Goal: Book appointment/travel/reservation

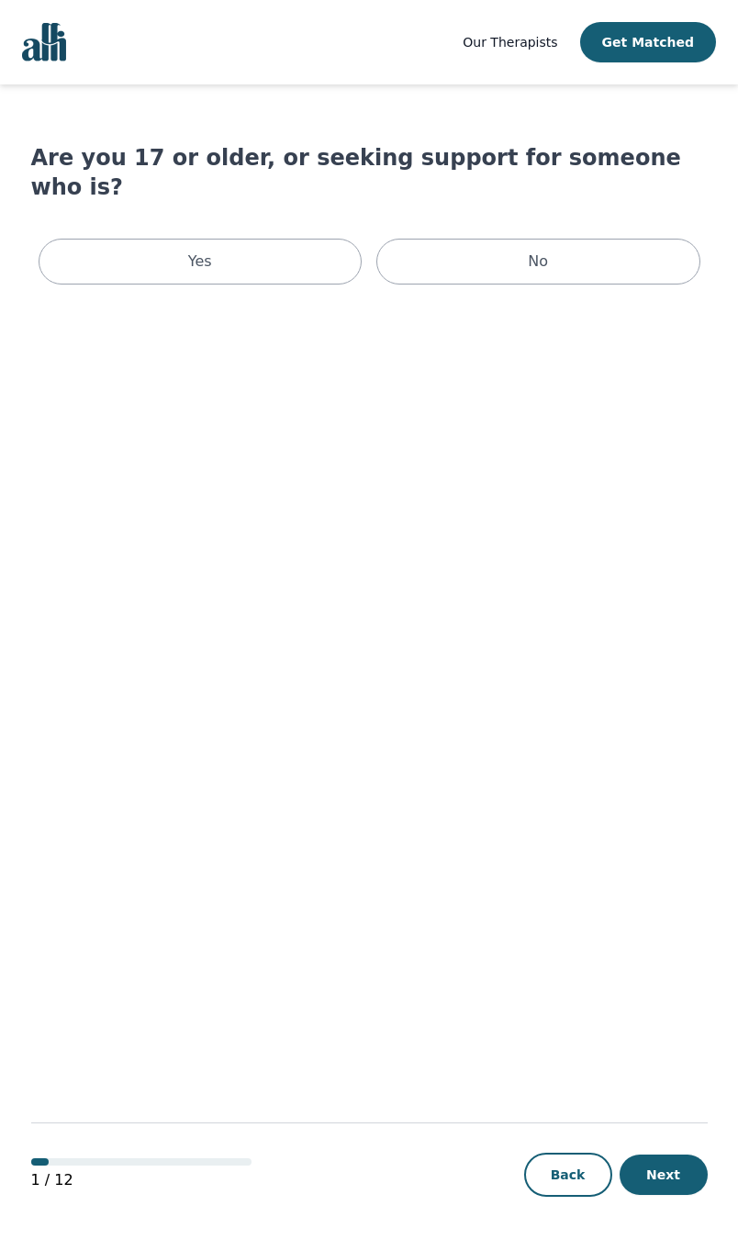
click at [239, 239] on div "Yes" at bounding box center [201, 262] width 324 height 46
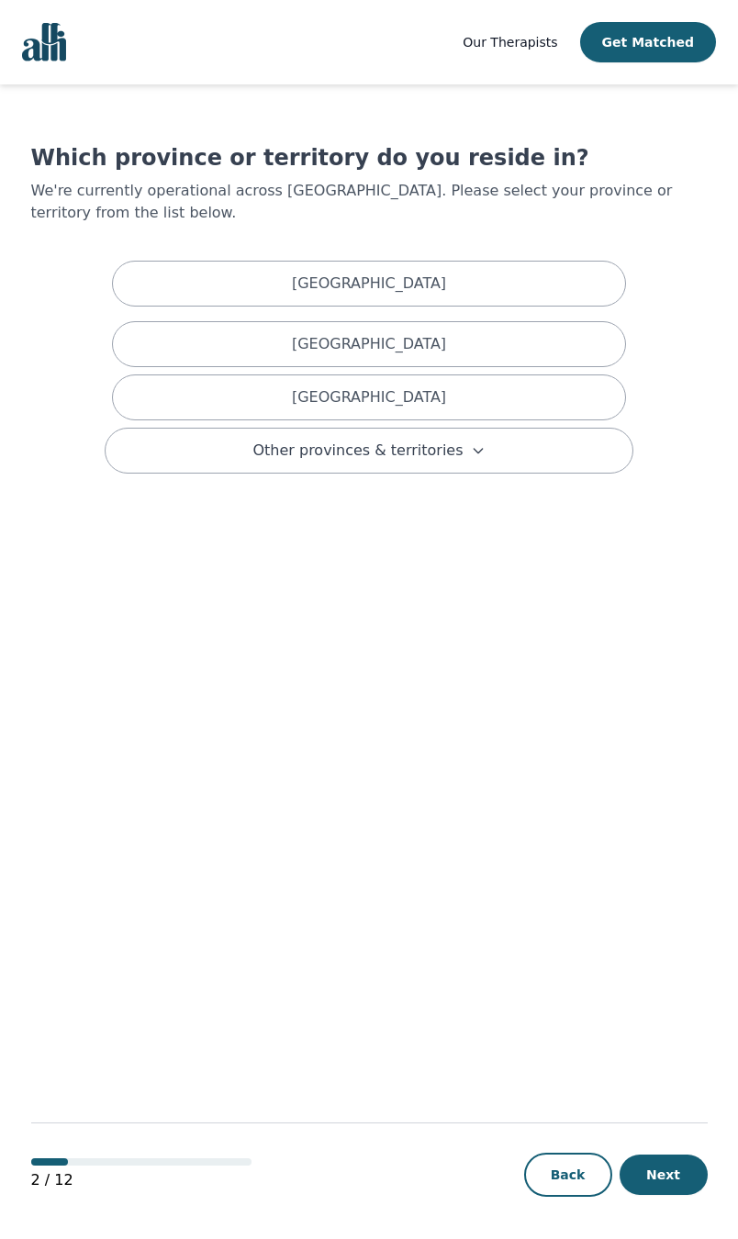
click at [486, 447] on button "Other provinces & territories" at bounding box center [369, 451] width 529 height 46
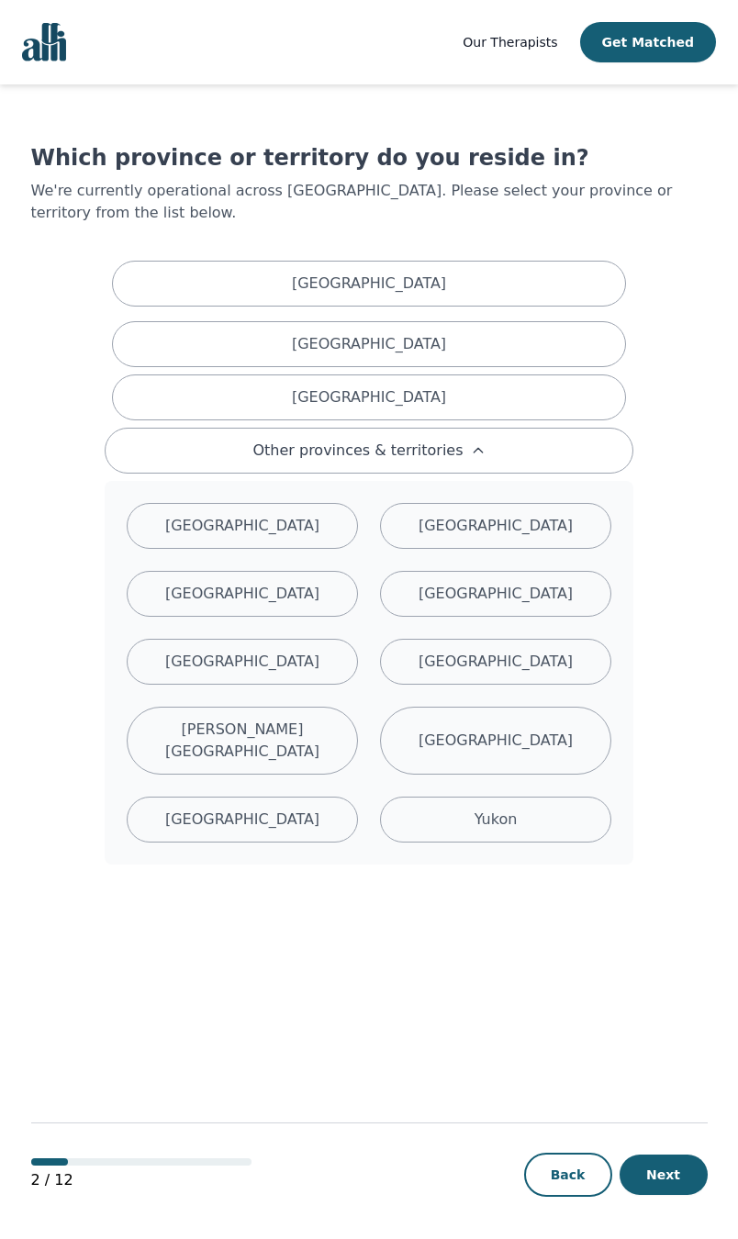
click at [298, 505] on div "[GEOGRAPHIC_DATA]" at bounding box center [242, 526] width 231 height 46
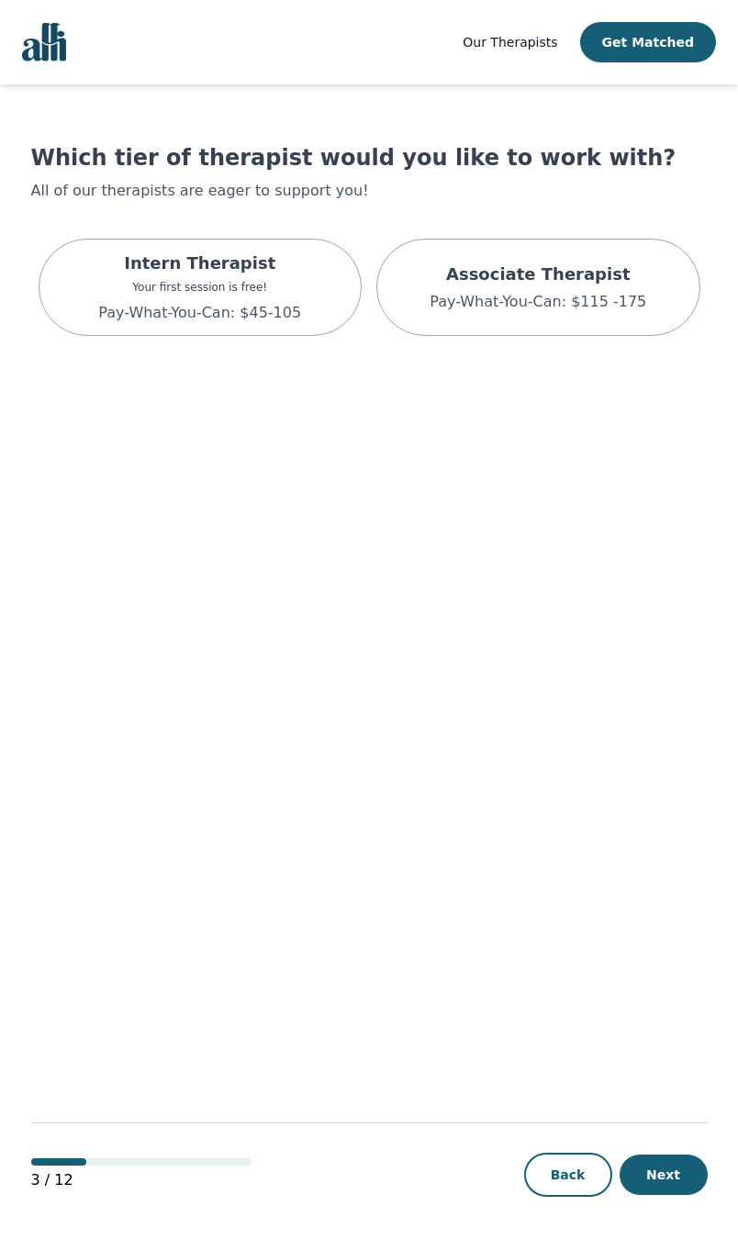
click at [584, 289] on div "Associate Therapist Pay-What-You-Can: $115 -175" at bounding box center [537, 287] width 217 height 51
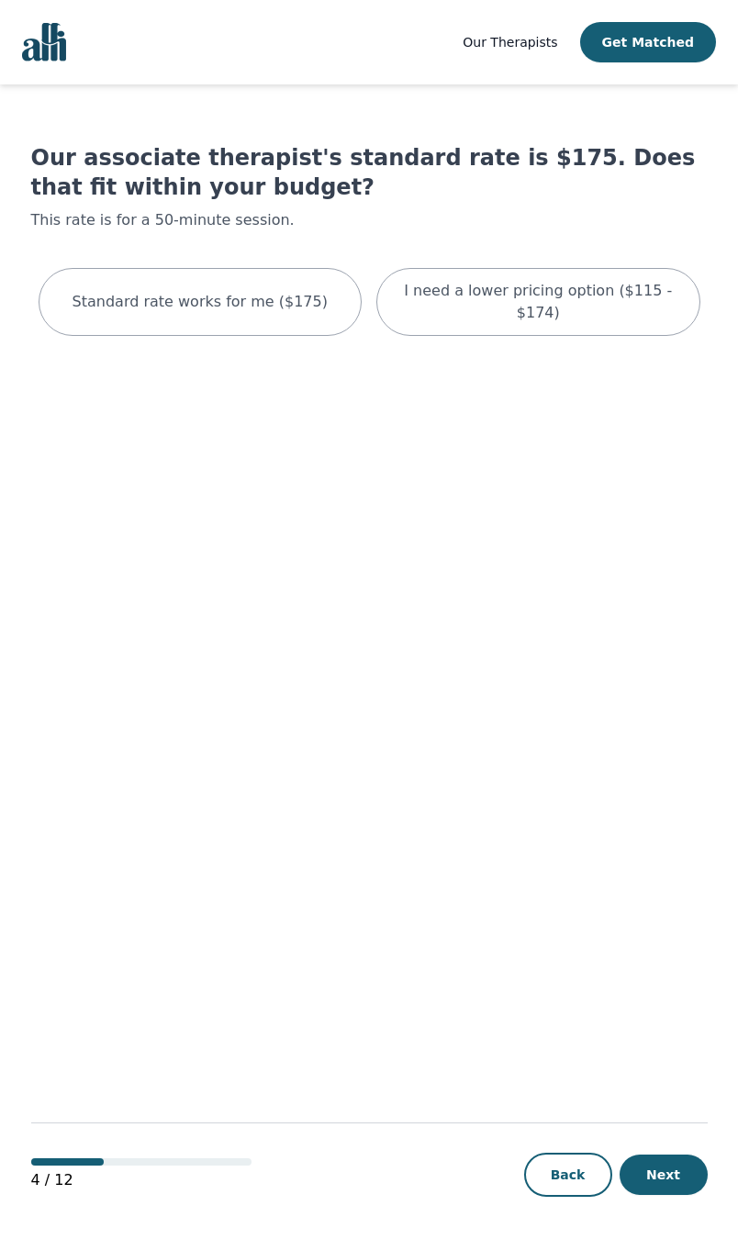
click at [546, 295] on p "I need a lower pricing option ($115 - $174)" at bounding box center [538, 302] width 278 height 44
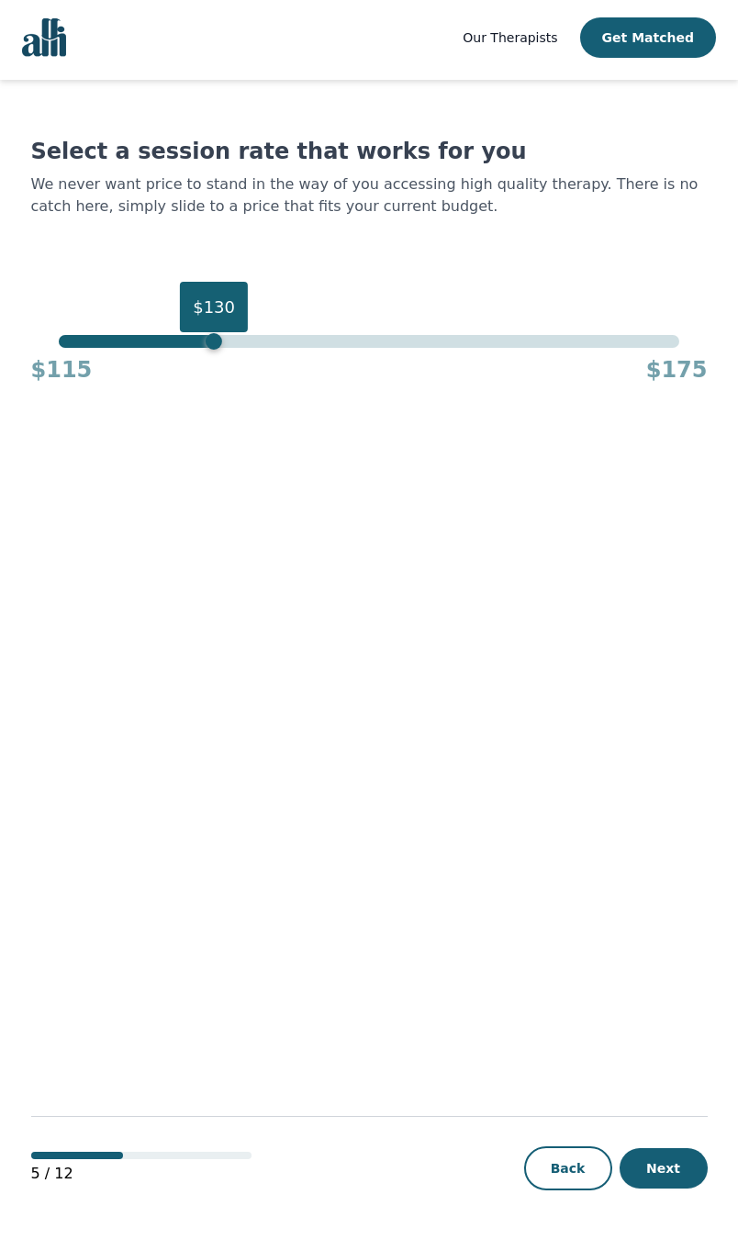
scroll to position [6, 0]
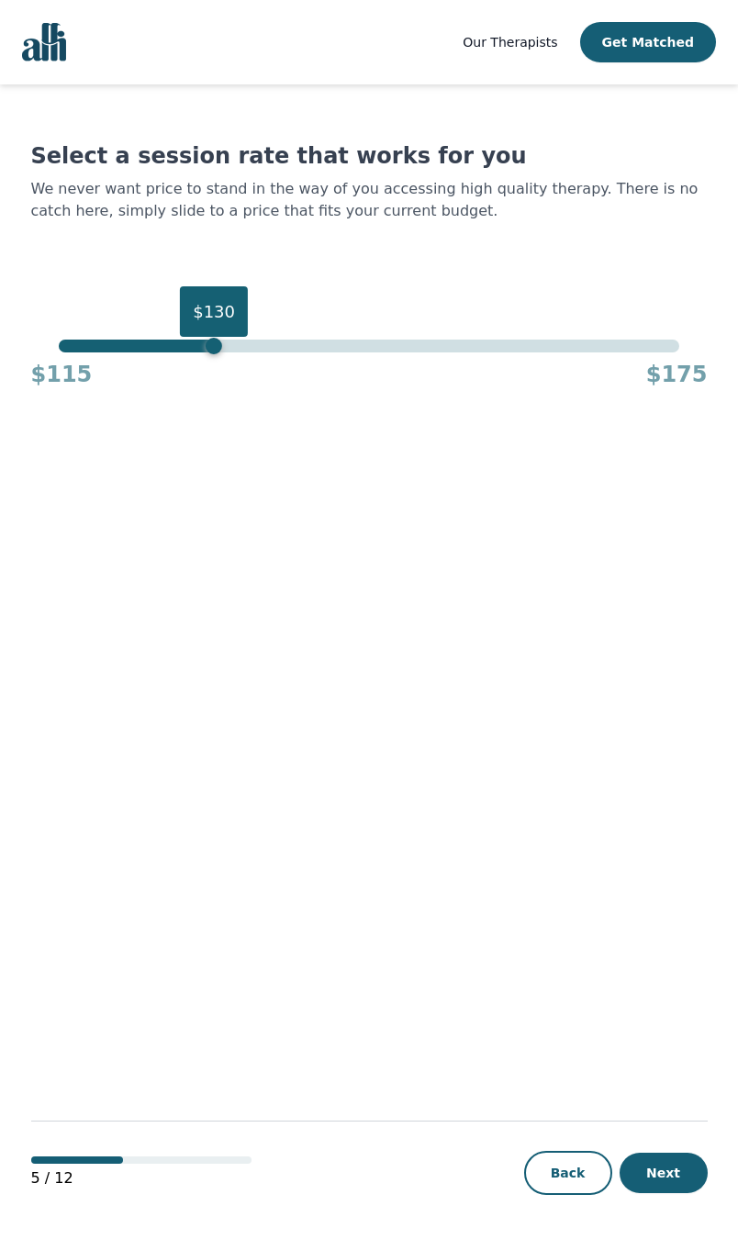
click at [629, 847] on main "Select a session rate that works for you We never want price to stand in the wa…" at bounding box center [369, 661] width 676 height 1156
click at [689, 1186] on button "Next" at bounding box center [663, 1172] width 88 height 40
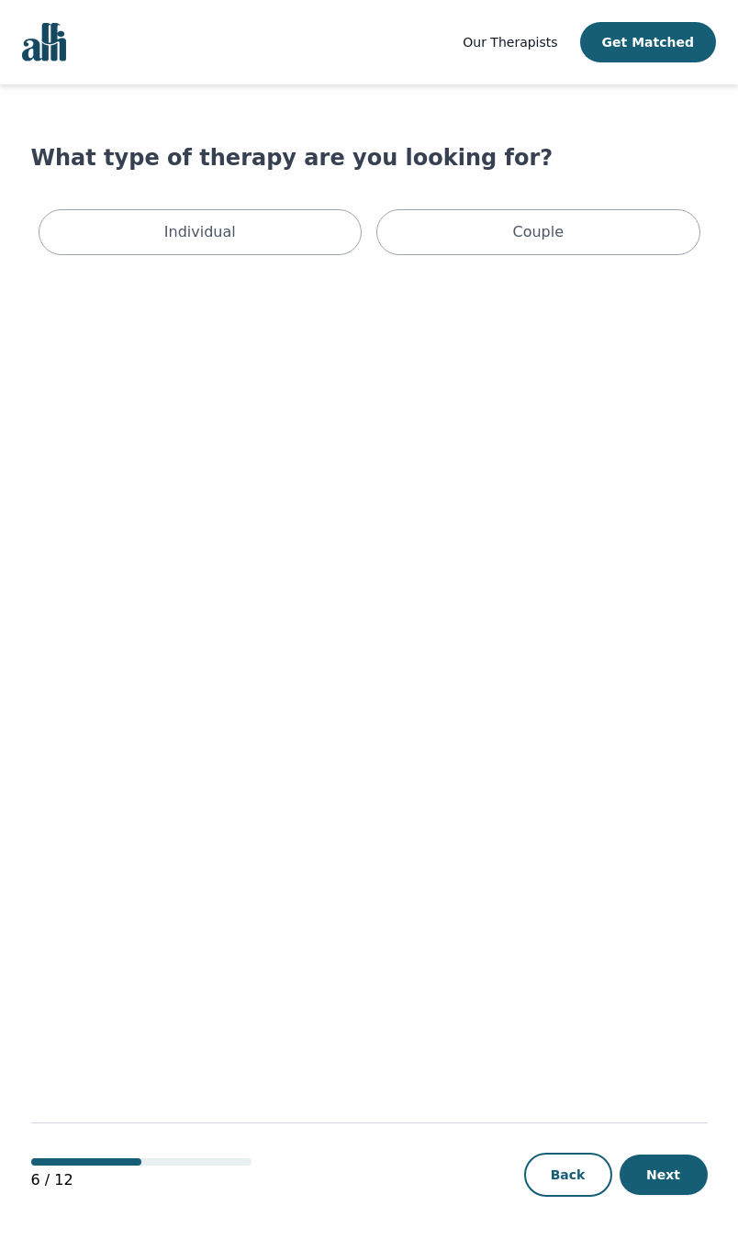
click at [231, 225] on div "Individual" at bounding box center [201, 232] width 324 height 46
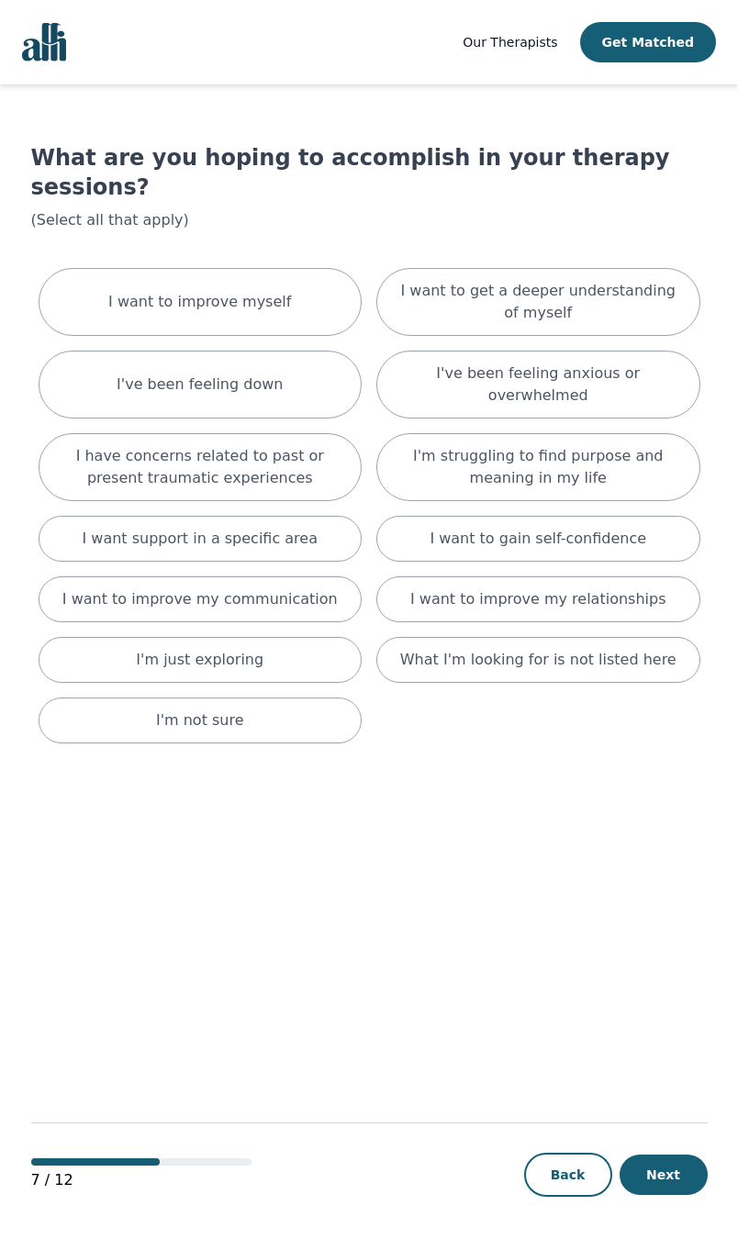
click at [652, 280] on p "I want to get a deeper understanding of myself" at bounding box center [538, 302] width 278 height 44
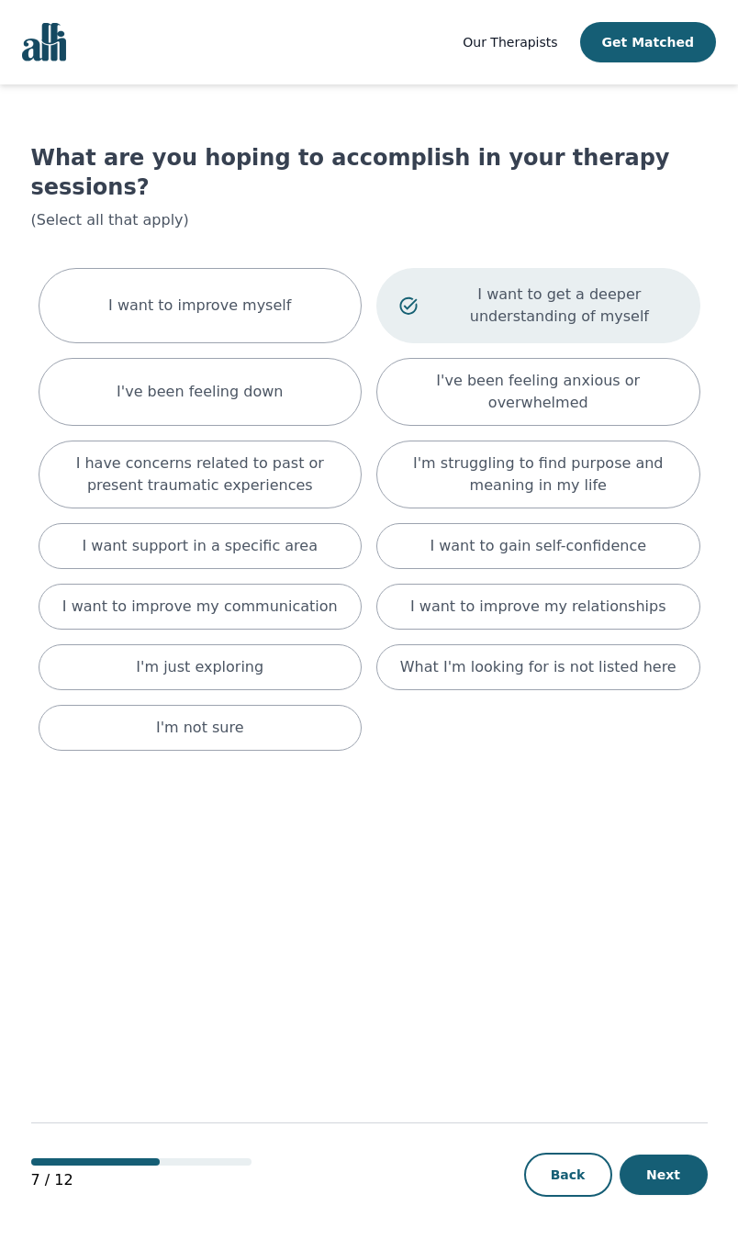
click at [262, 295] on p "I want to improve myself" at bounding box center [199, 306] width 183 height 22
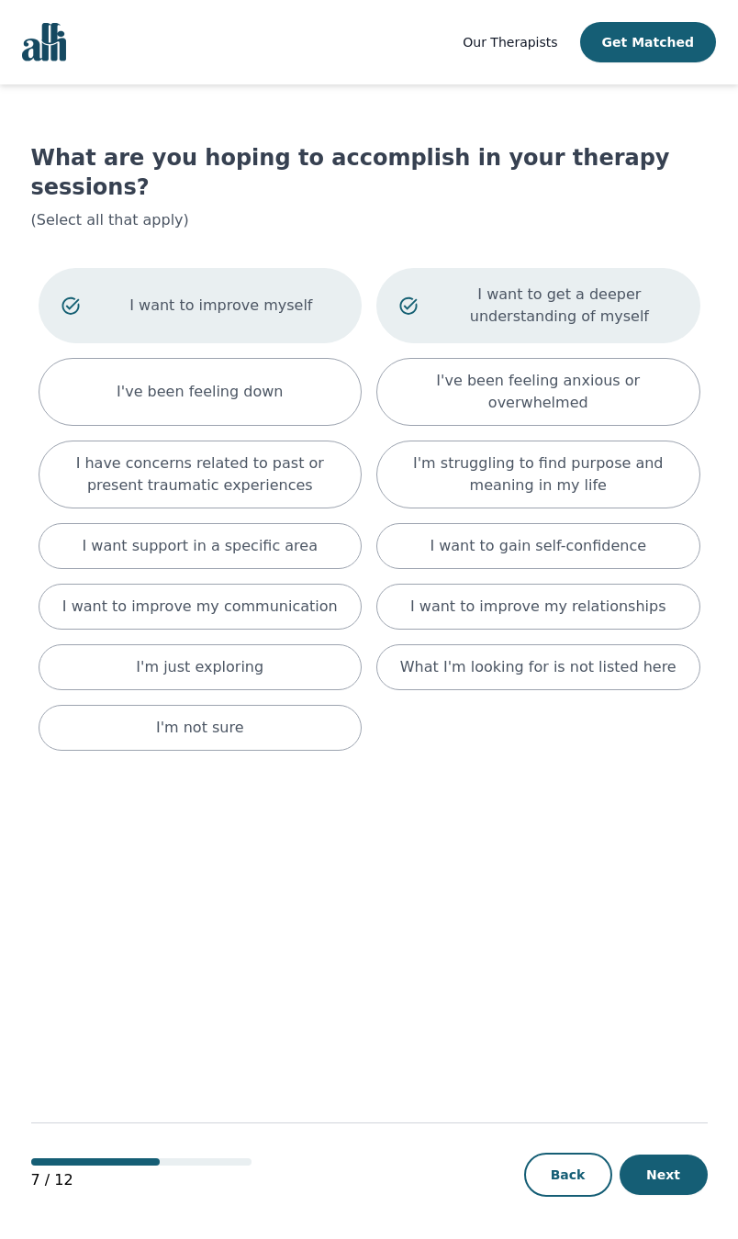
click at [258, 362] on div "I've been feeling down" at bounding box center [201, 392] width 324 height 68
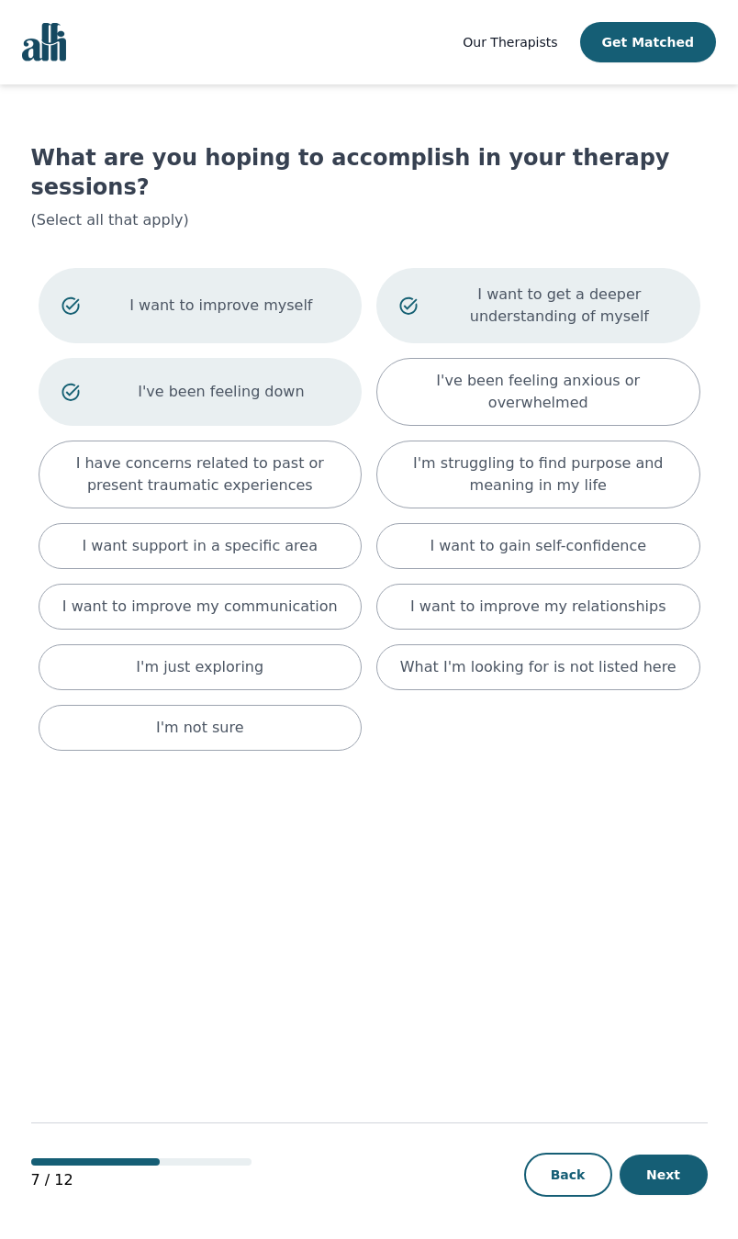
click at [533, 367] on div "I've been feeling anxious or overwhelmed" at bounding box center [538, 392] width 324 height 68
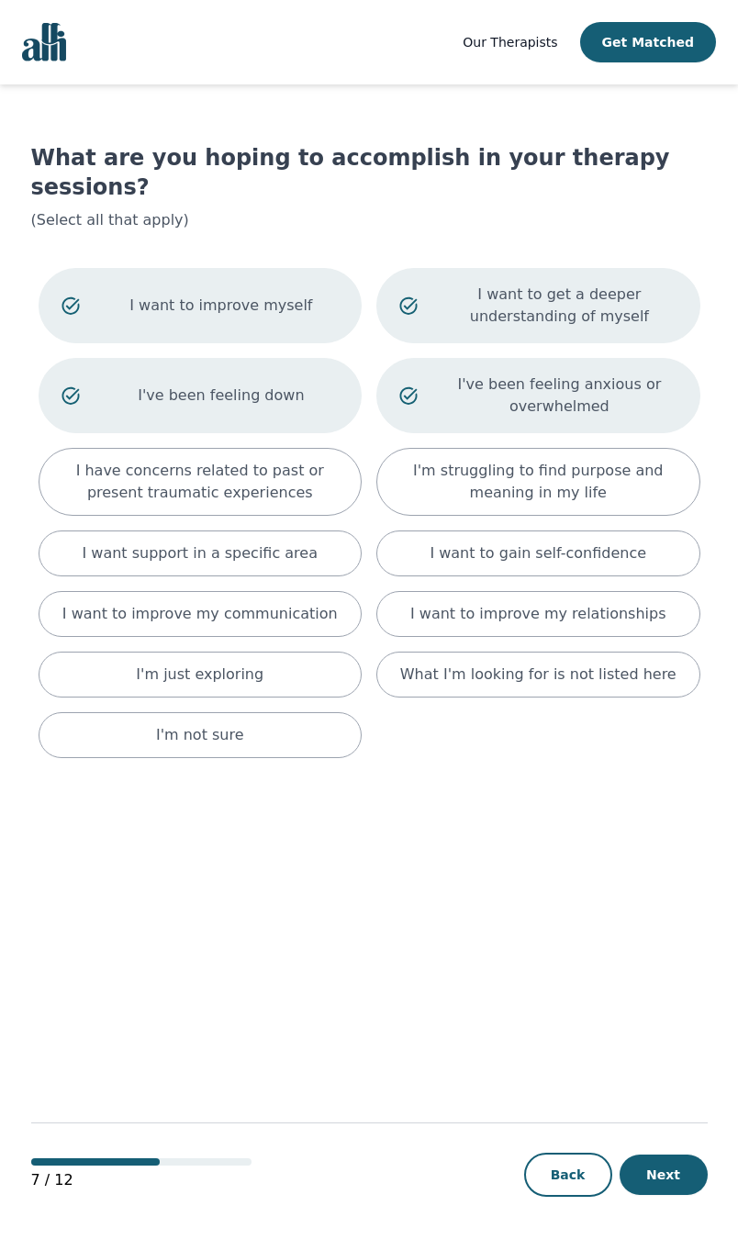
click at [282, 460] on p "I have concerns related to past or present traumatic experiences" at bounding box center [200, 482] width 278 height 44
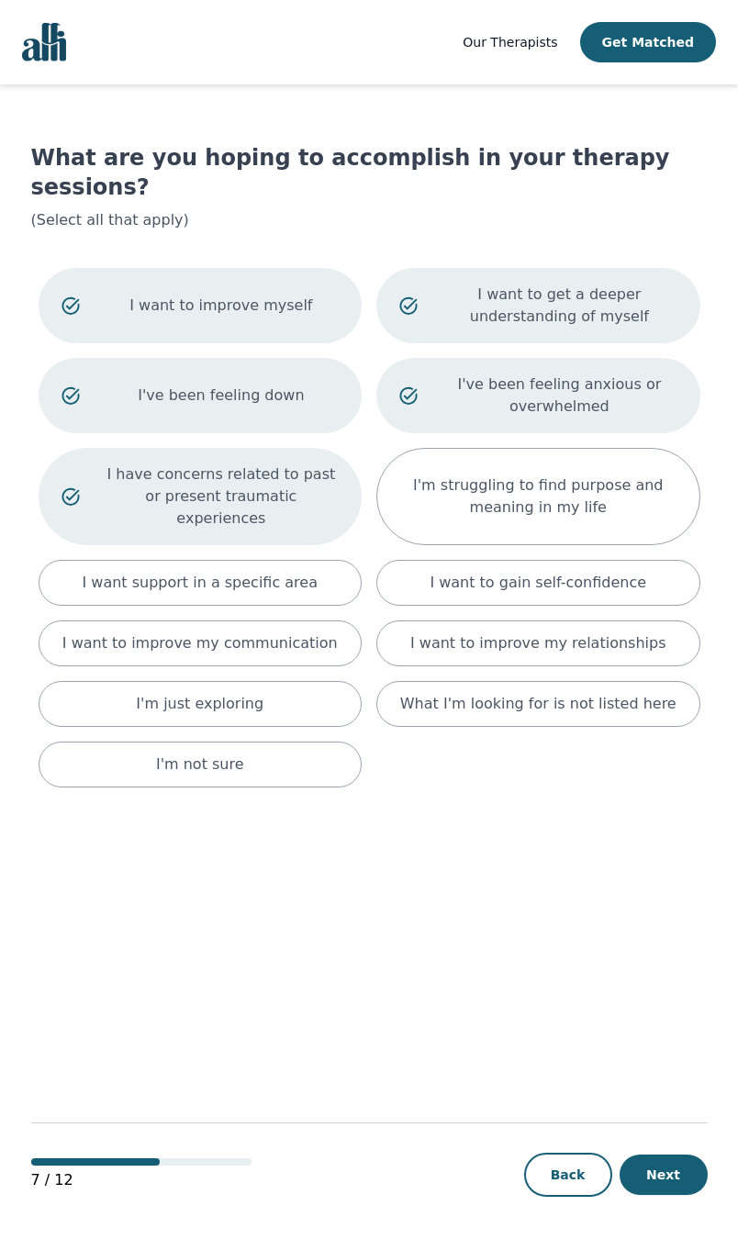
click at [307, 560] on div "I want support in a specific area" at bounding box center [201, 583] width 324 height 46
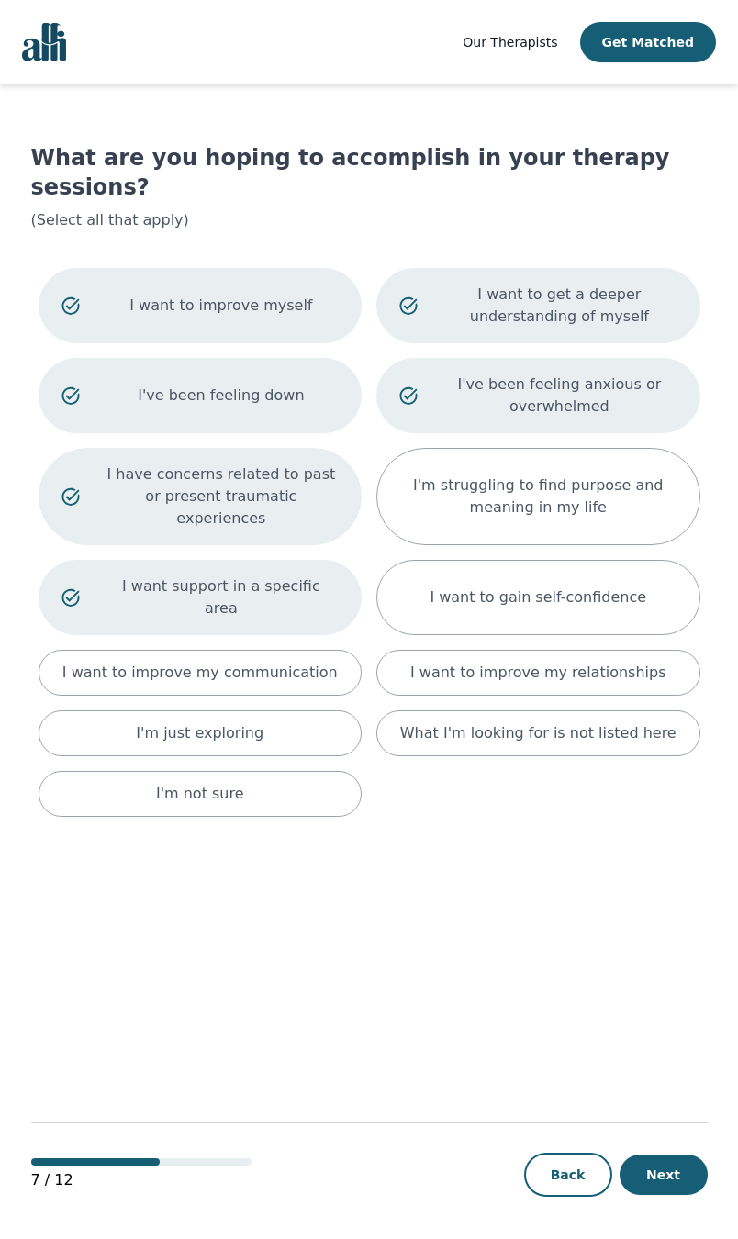
click at [541, 560] on div "I want to gain self-confidence" at bounding box center [538, 597] width 324 height 75
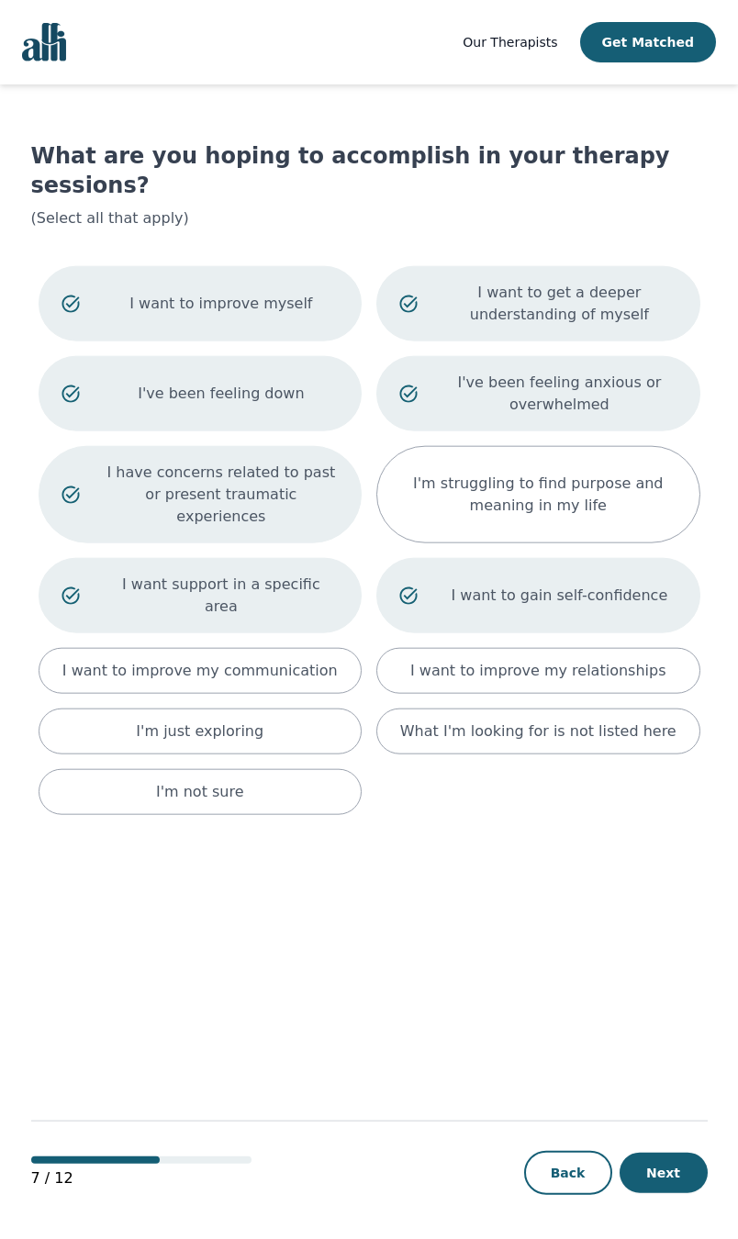
scroll to position [128, 0]
click at [553, 660] on p "I want to improve my relationships" at bounding box center [537, 671] width 255 height 22
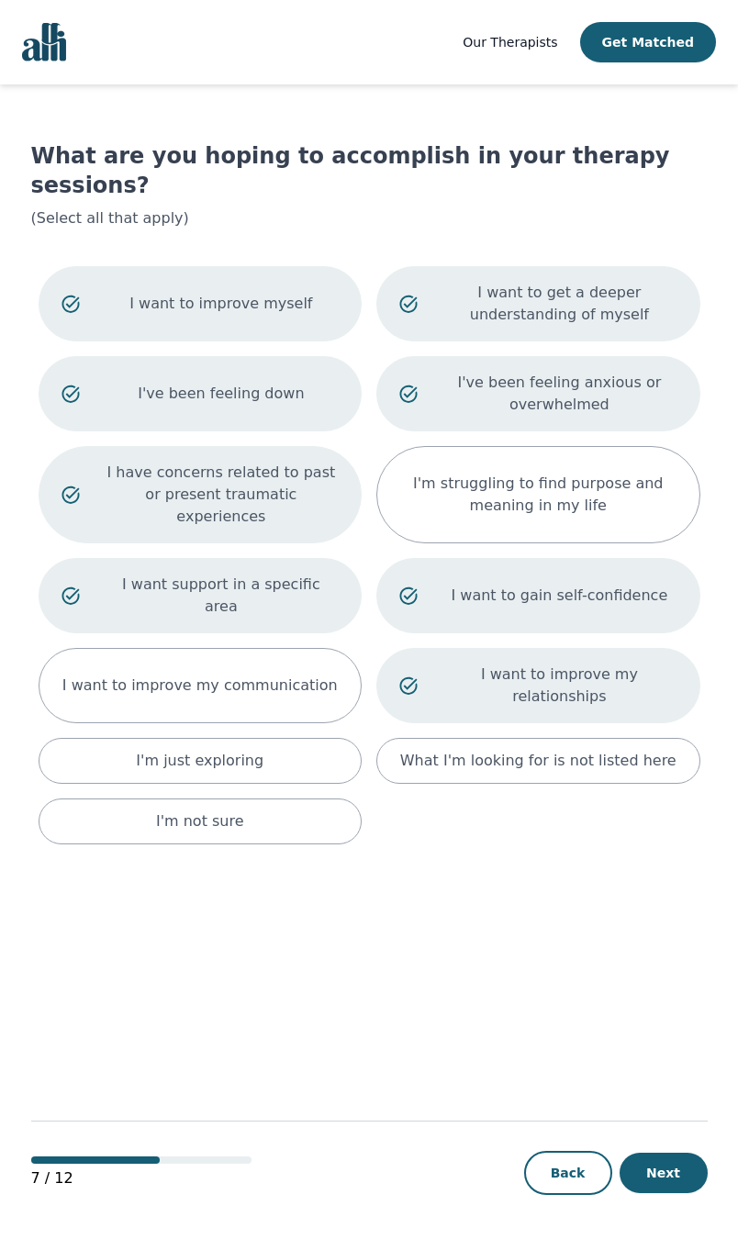
scroll to position [158, 0]
click at [684, 1185] on button "Next" at bounding box center [663, 1172] width 88 height 40
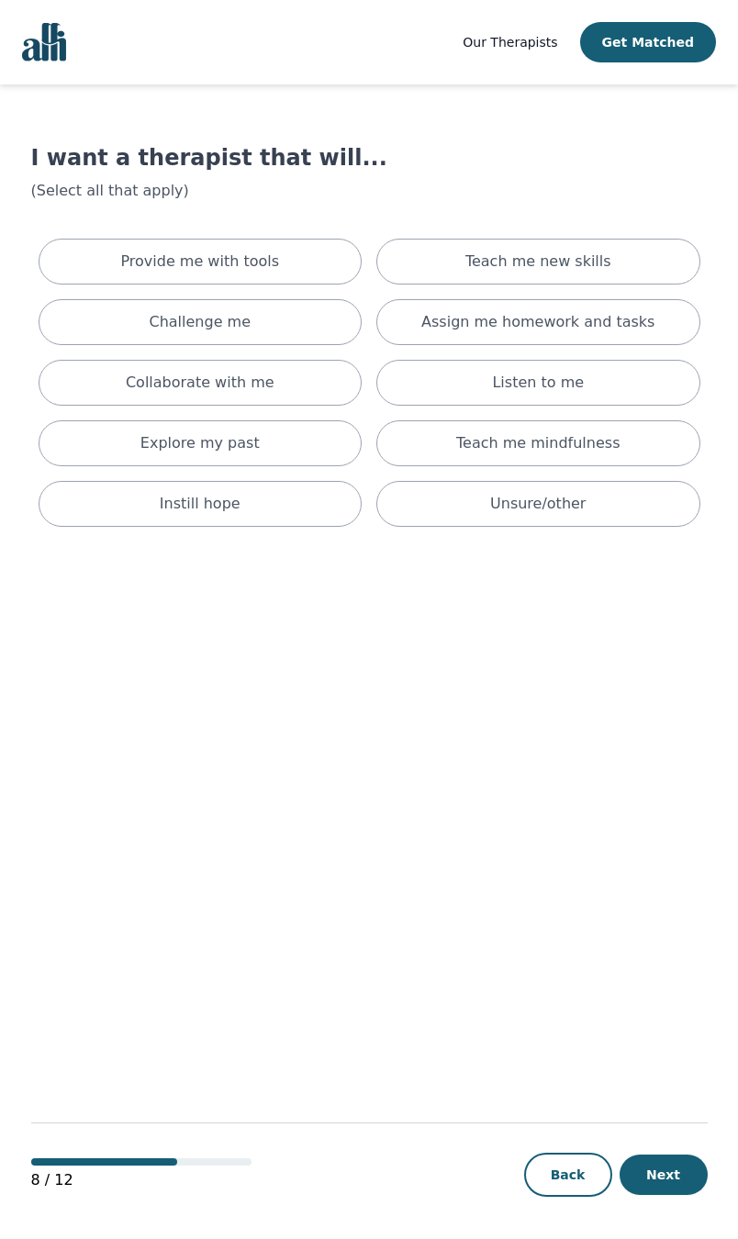
click at [597, 247] on div "Teach me new skills" at bounding box center [538, 262] width 324 height 46
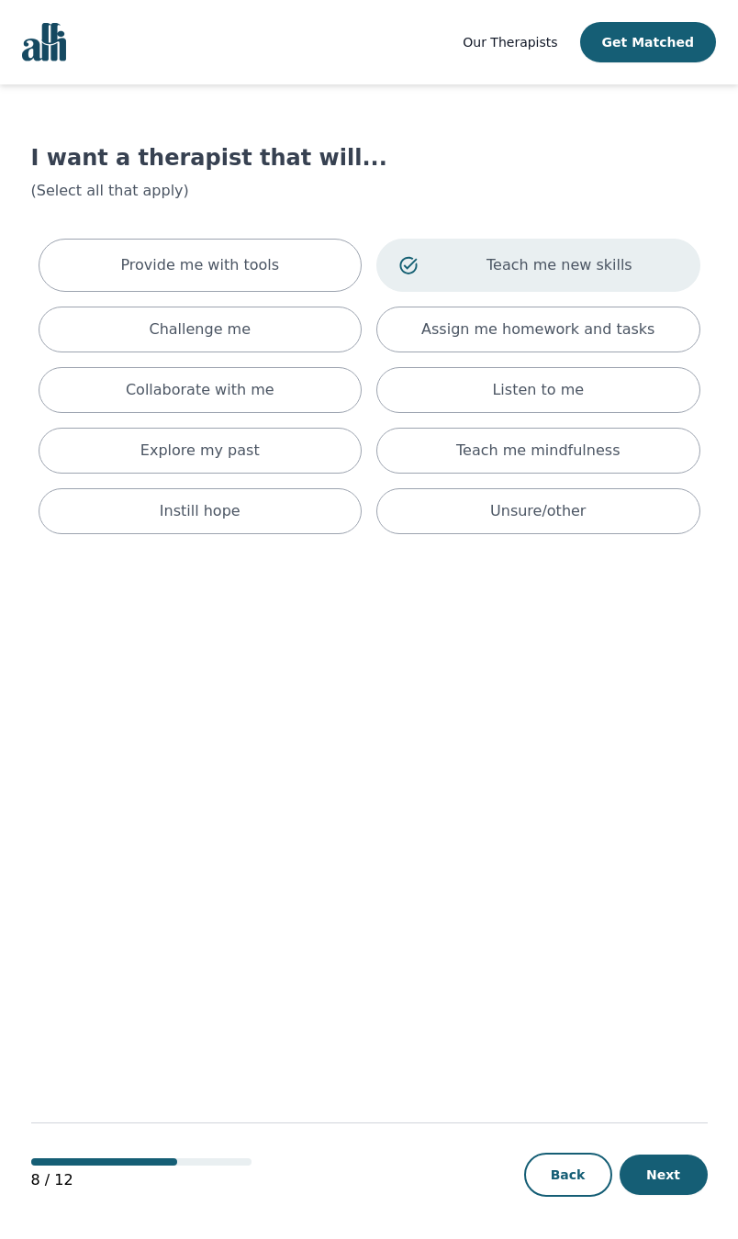
click at [273, 329] on div "Challenge me" at bounding box center [201, 329] width 324 height 46
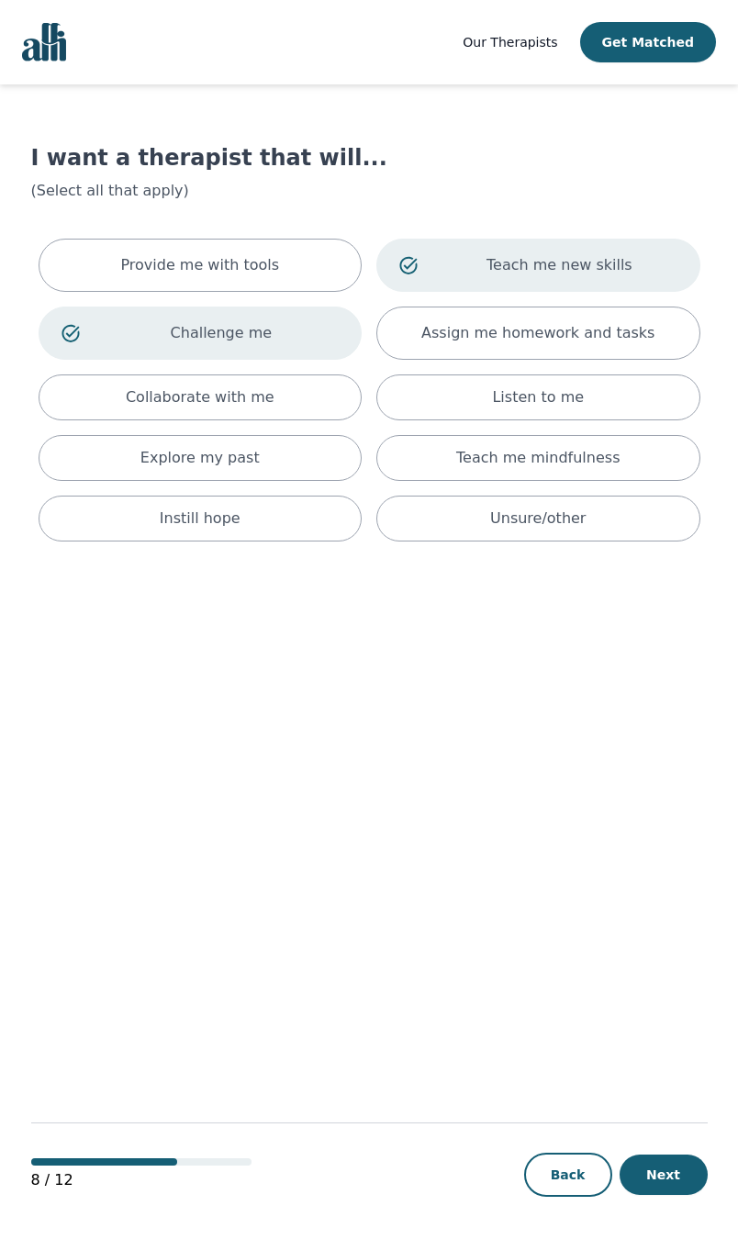
click at [298, 403] on div "Collaborate with me" at bounding box center [201, 397] width 324 height 46
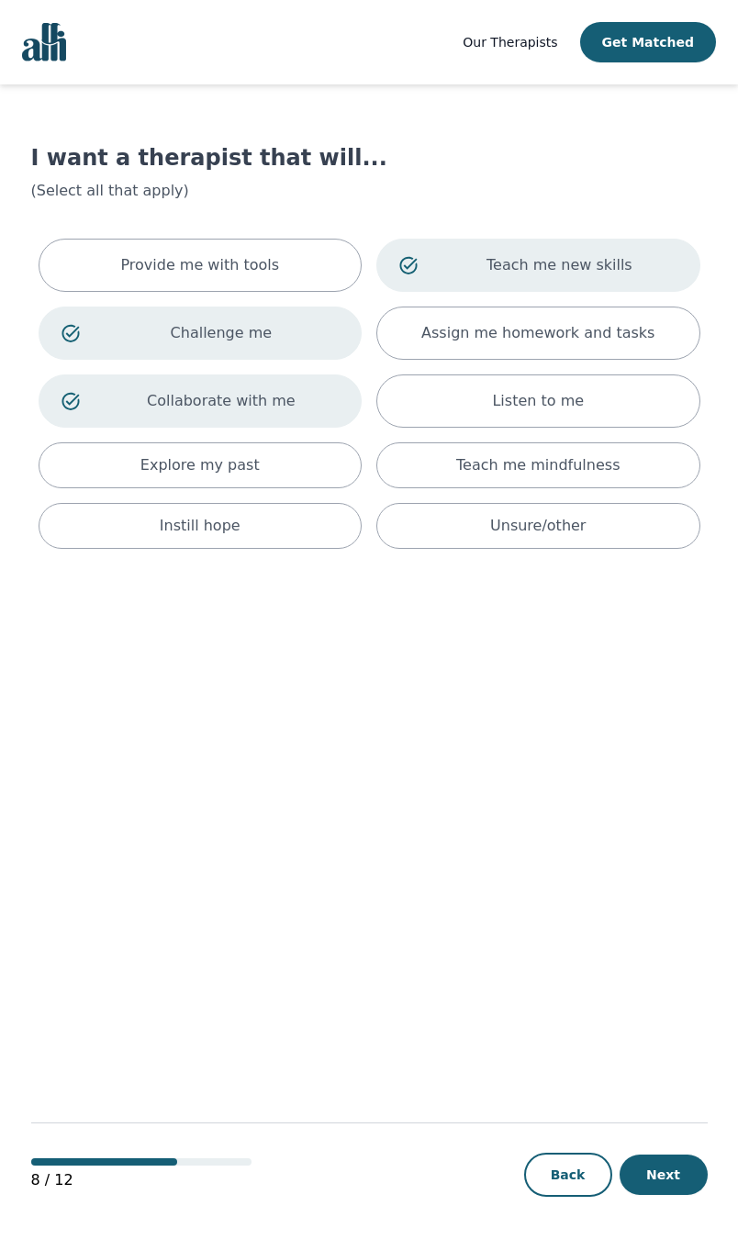
click at [546, 391] on p "Listen to me" at bounding box center [538, 401] width 92 height 22
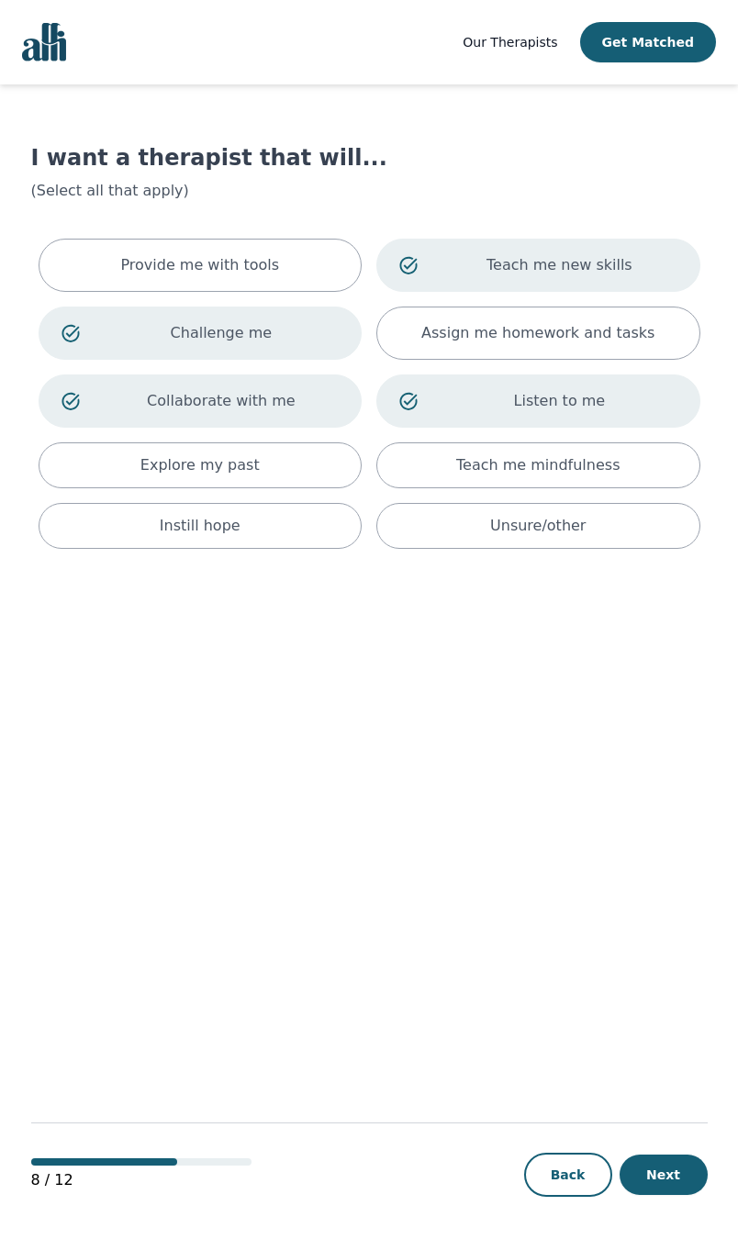
click at [540, 407] on p "Listen to me" at bounding box center [558, 401] width 235 height 22
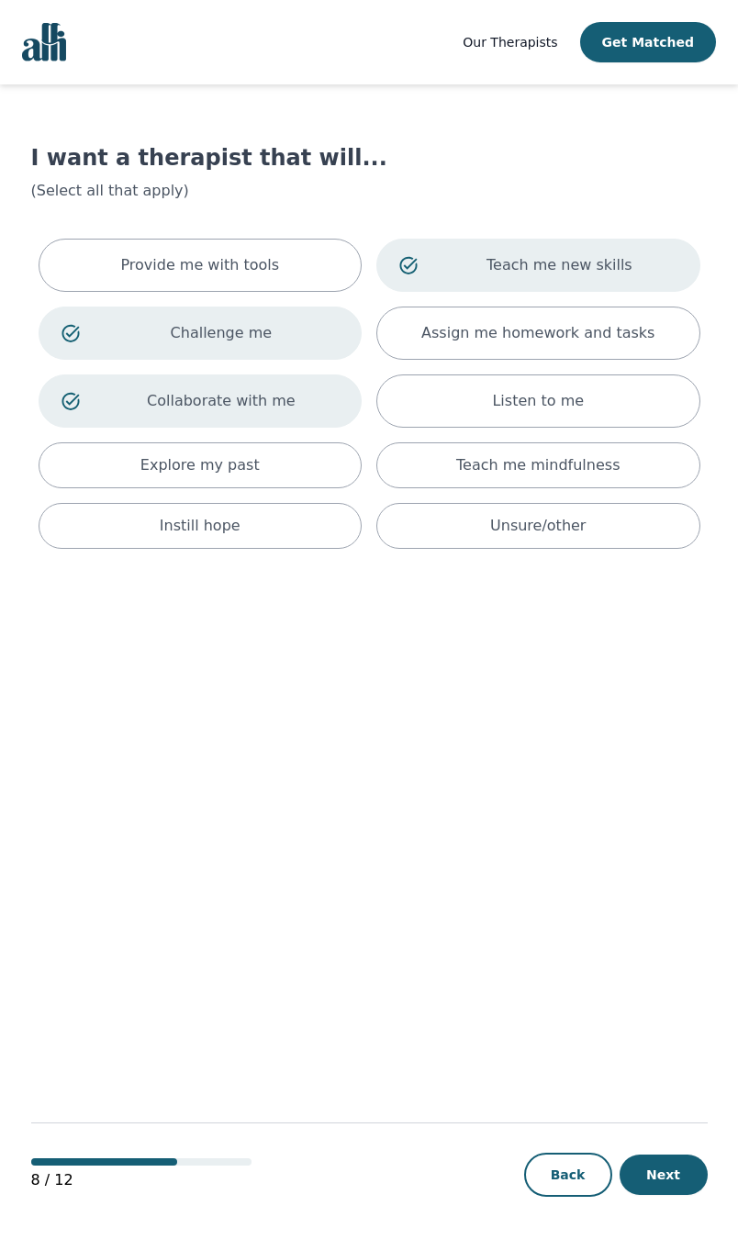
click at [276, 537] on div "Instill hope" at bounding box center [201, 526] width 324 height 46
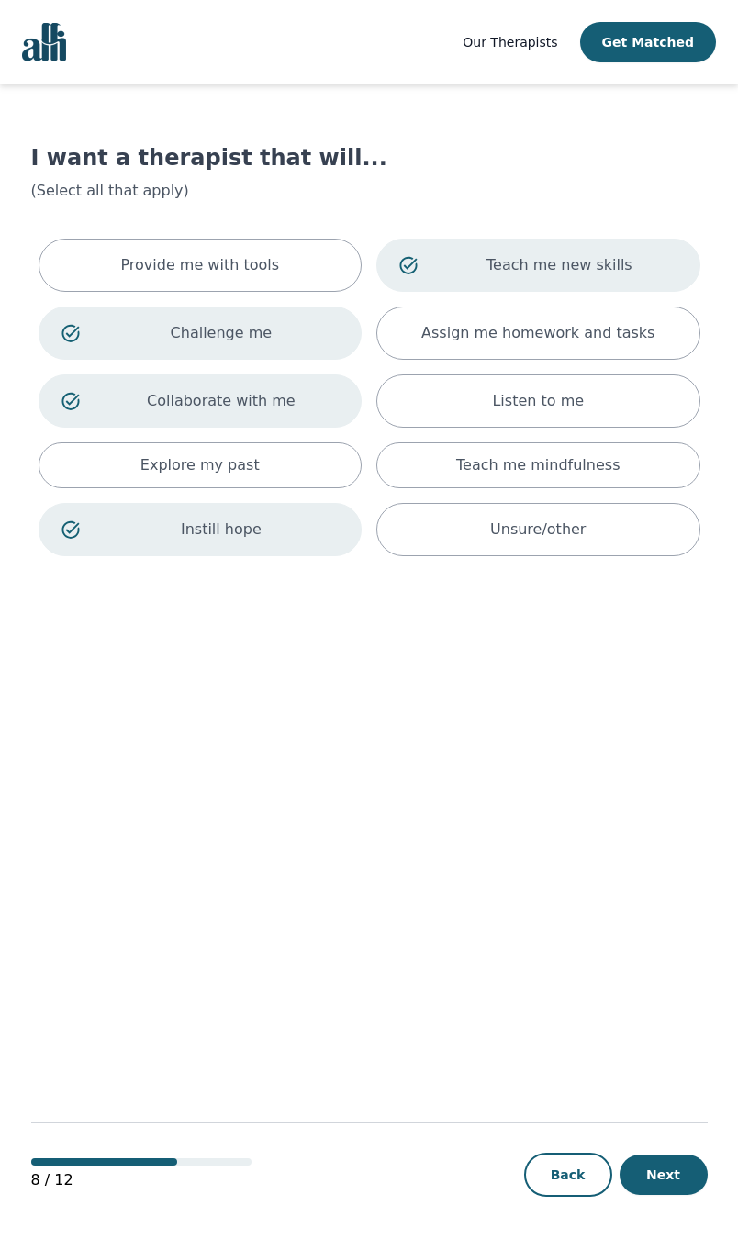
click at [295, 247] on div "Provide me with tools" at bounding box center [201, 265] width 324 height 53
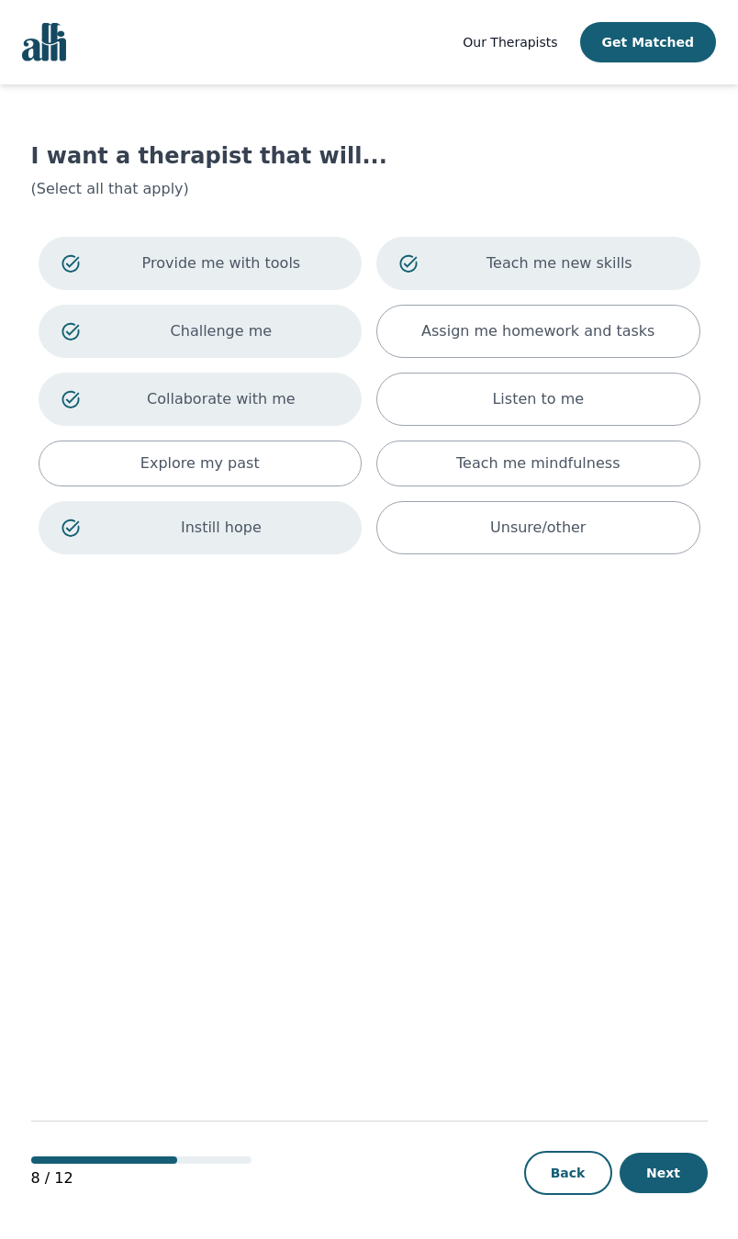
scroll to position [158, 0]
click at [674, 1188] on button "Next" at bounding box center [663, 1172] width 88 height 40
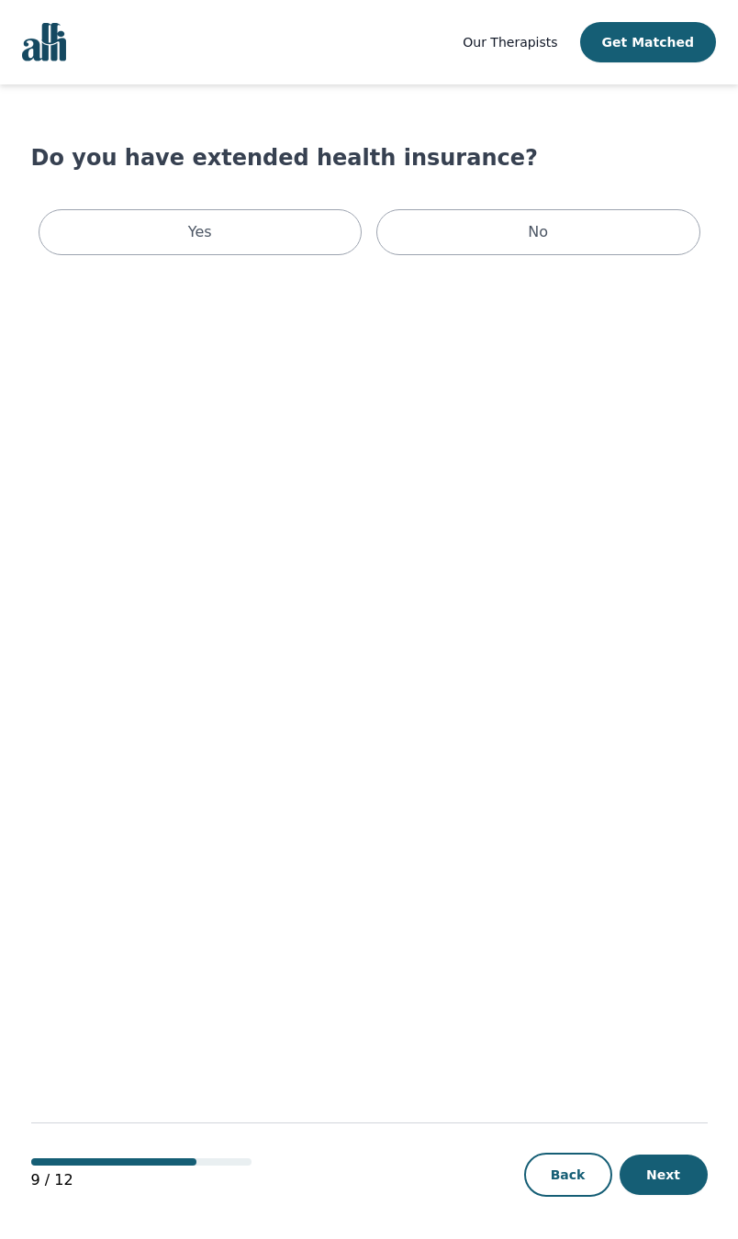
click at [510, 217] on div "No" at bounding box center [538, 232] width 324 height 46
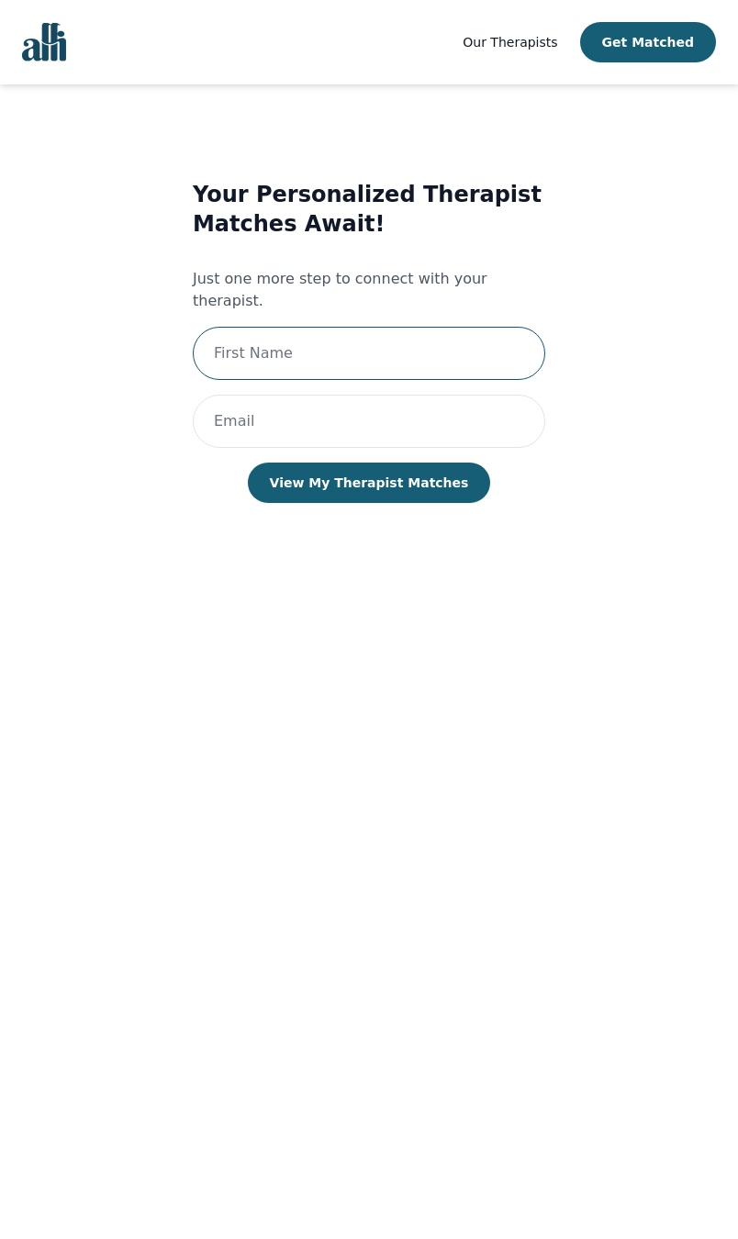
click at [439, 327] on input "text" at bounding box center [369, 353] width 352 height 53
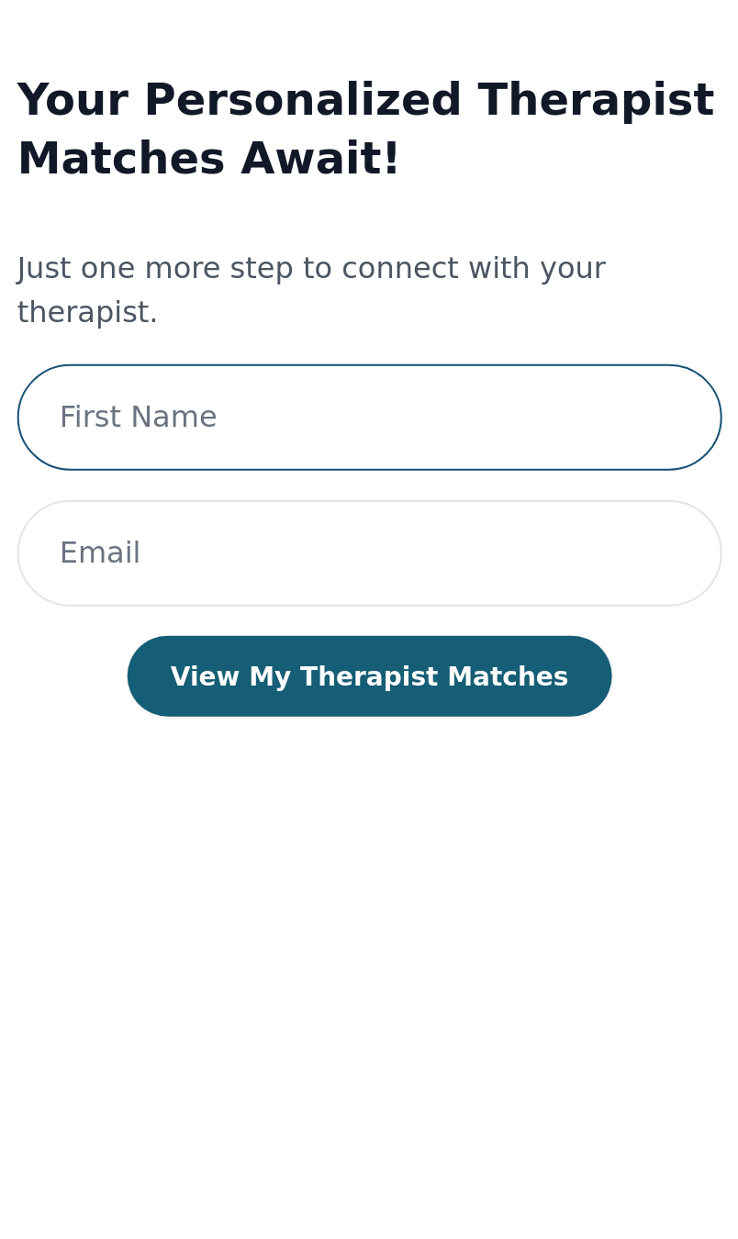
type input "[PERSON_NAME]"
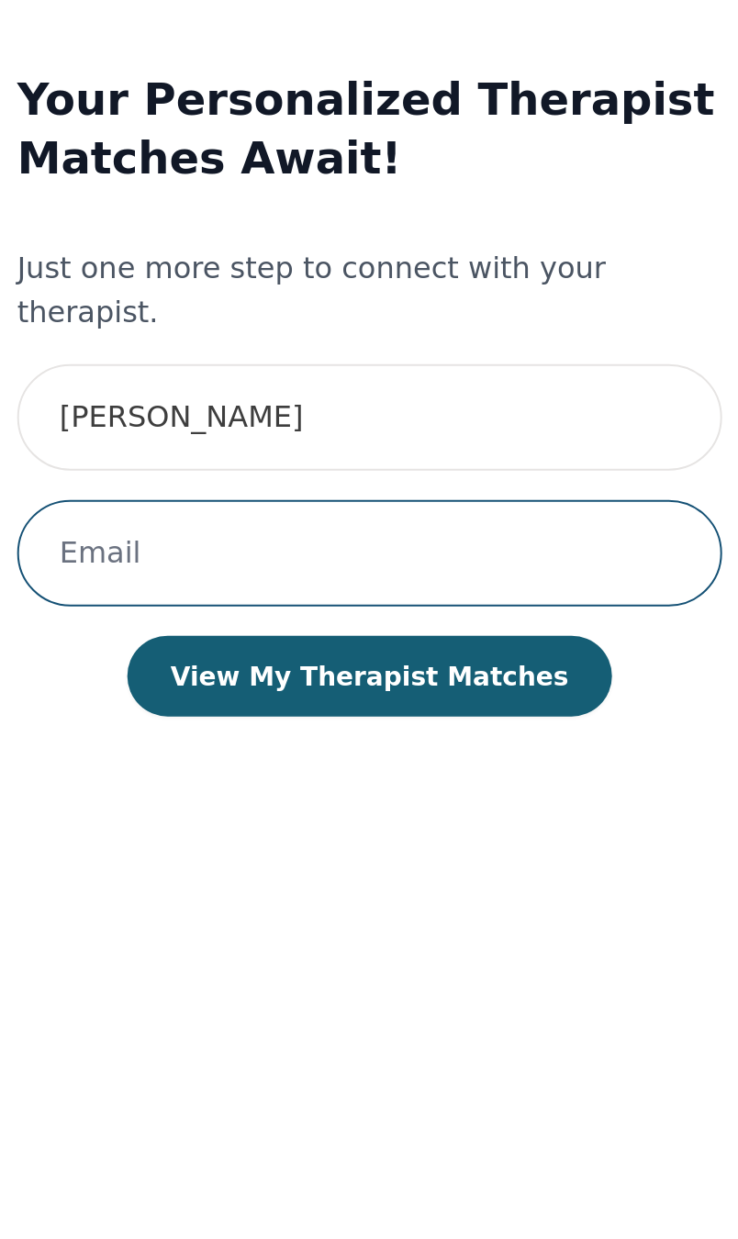
click at [289, 395] on input "email" at bounding box center [369, 421] width 352 height 53
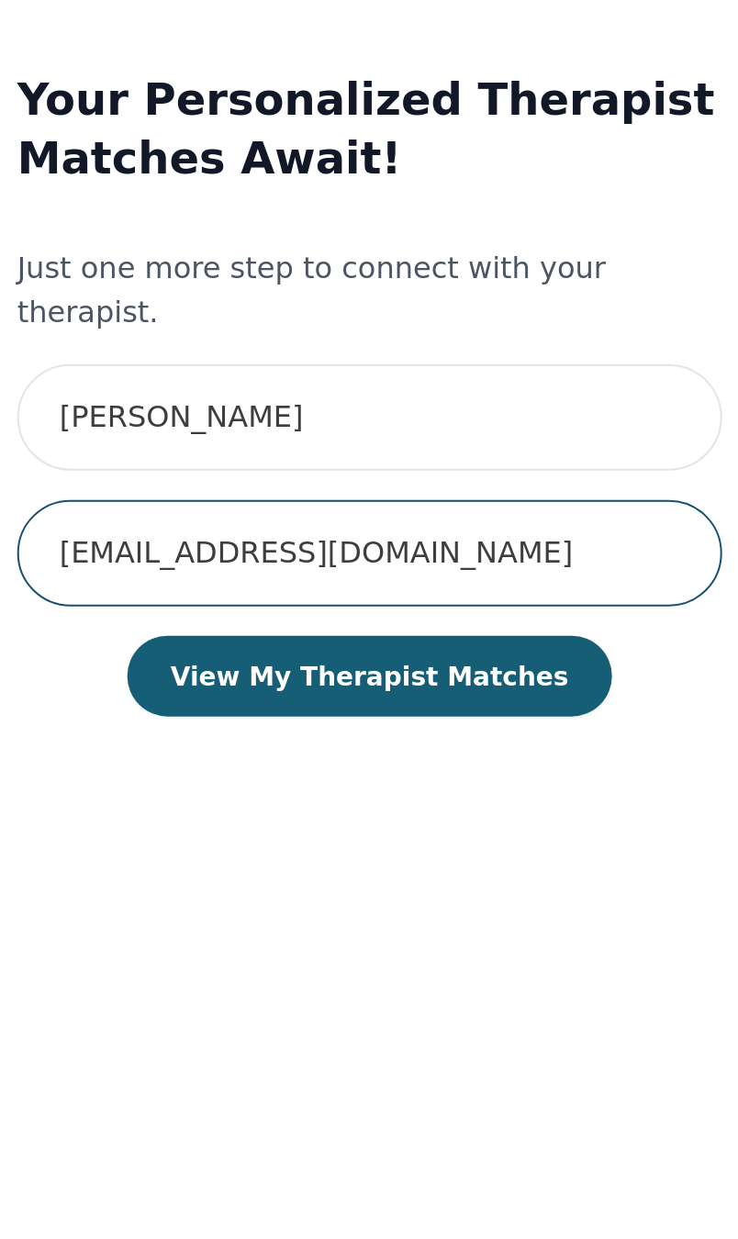
type input "[EMAIL_ADDRESS][DOMAIN_NAME]"
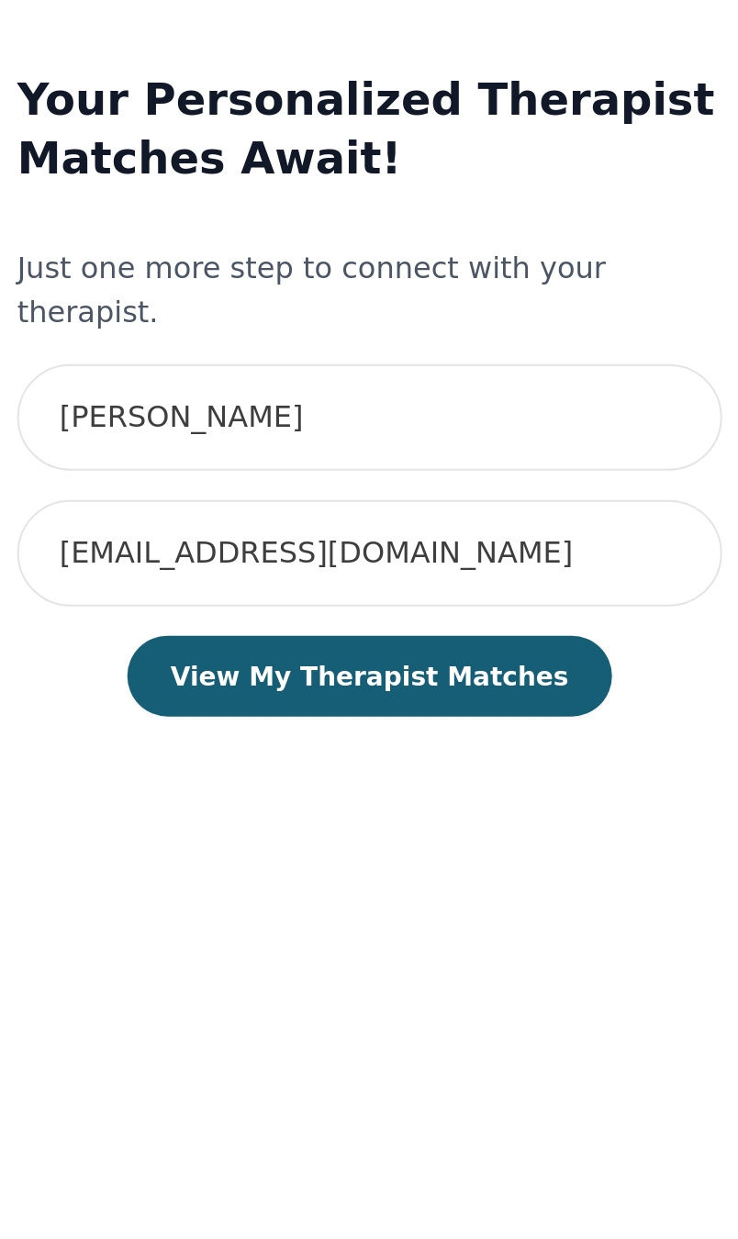
click at [248, 462] on button "View My Therapist Matches" at bounding box center [369, 482] width 243 height 40
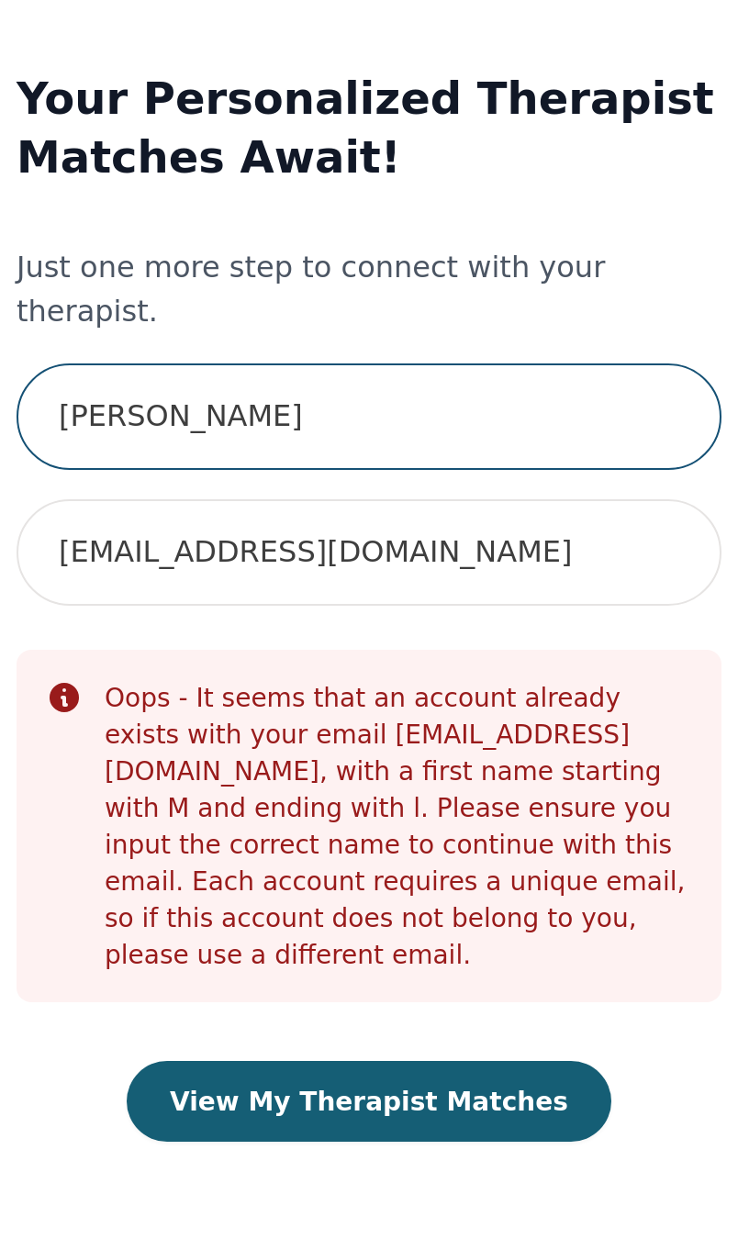
click at [274, 327] on input "[PERSON_NAME]" at bounding box center [369, 353] width 352 height 53
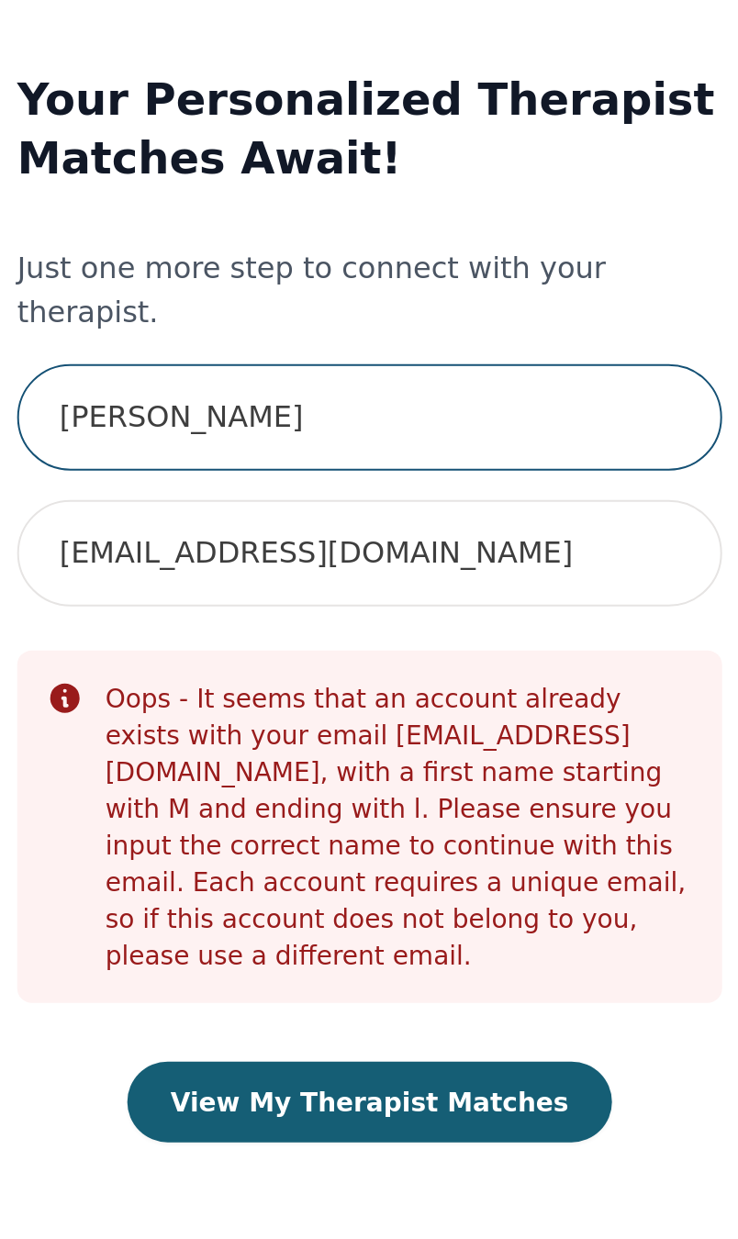
click at [257, 327] on input "[PERSON_NAME]" at bounding box center [369, 353] width 352 height 53
type input "[PERSON_NAME]"
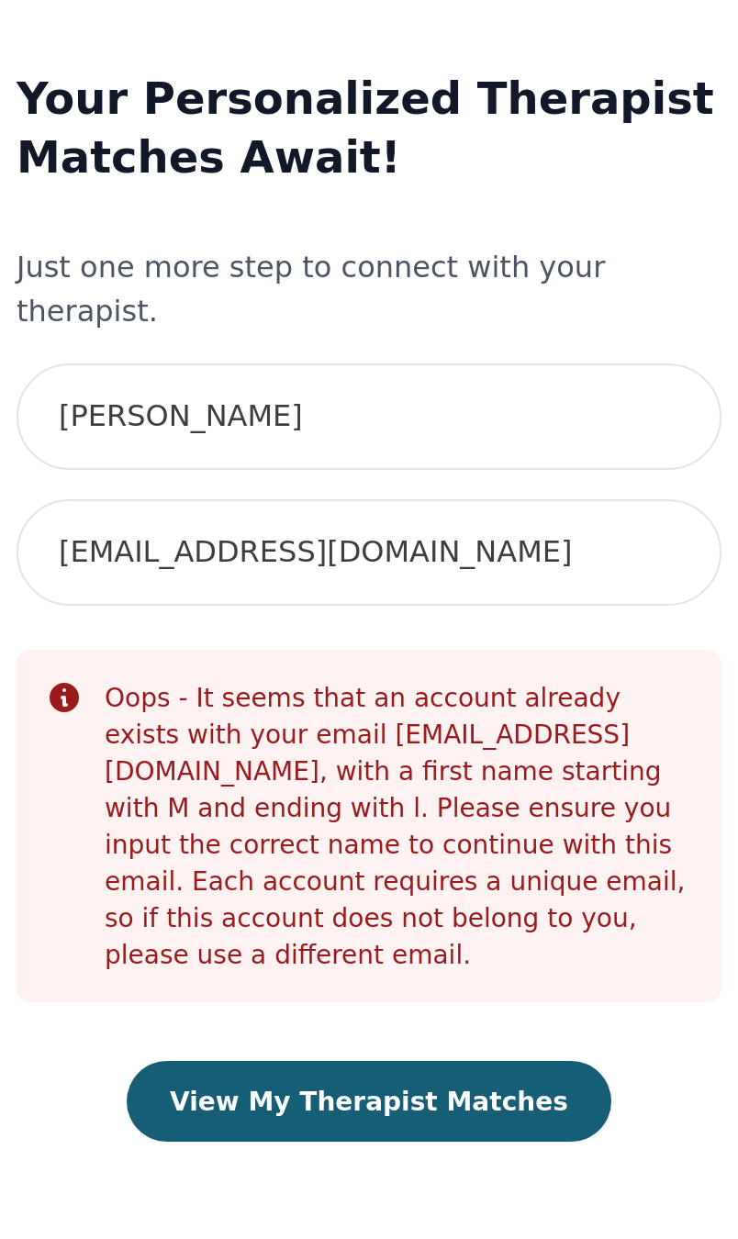
click at [248, 675] on button "View My Therapist Matches" at bounding box center [369, 695] width 243 height 40
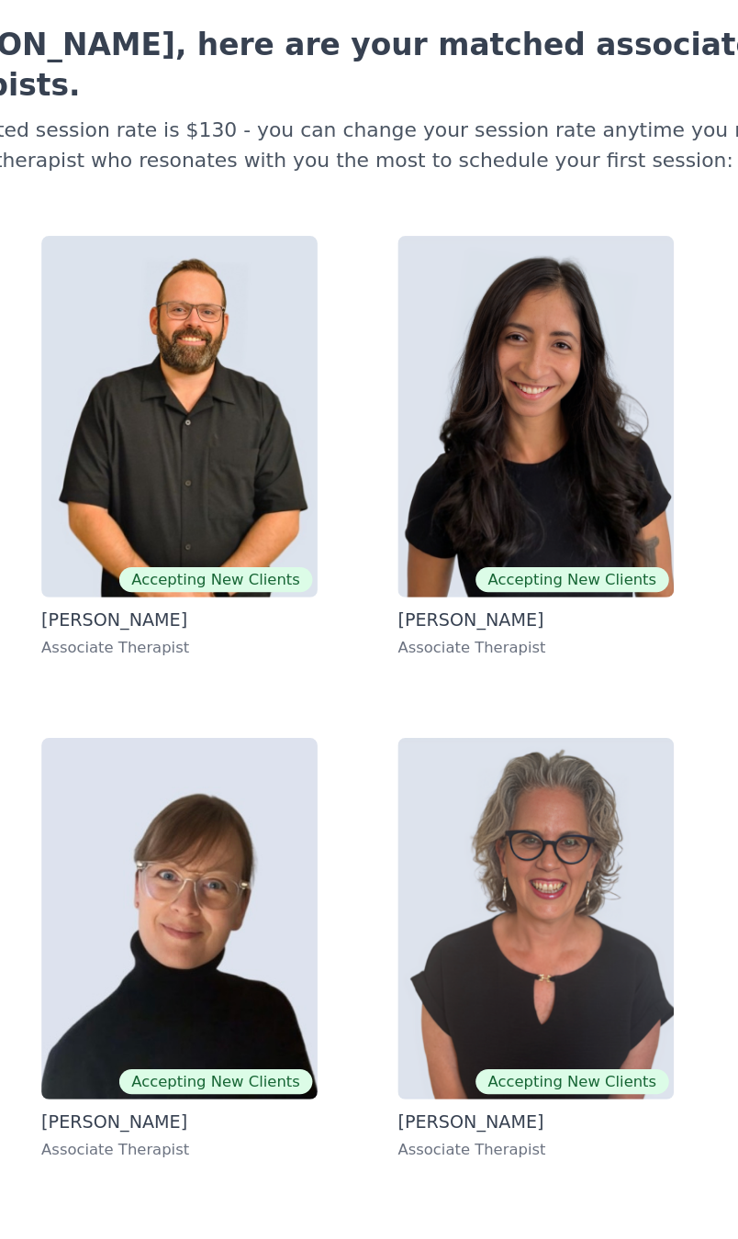
click at [138, 328] on img at bounding box center [239, 429] width 202 height 264
click at [438, 349] on img at bounding box center [499, 429] width 202 height 264
click at [414, 664] on img at bounding box center [499, 796] width 202 height 264
click at [174, 673] on img at bounding box center [239, 796] width 202 height 264
